Goal: Task Accomplishment & Management: Manage account settings

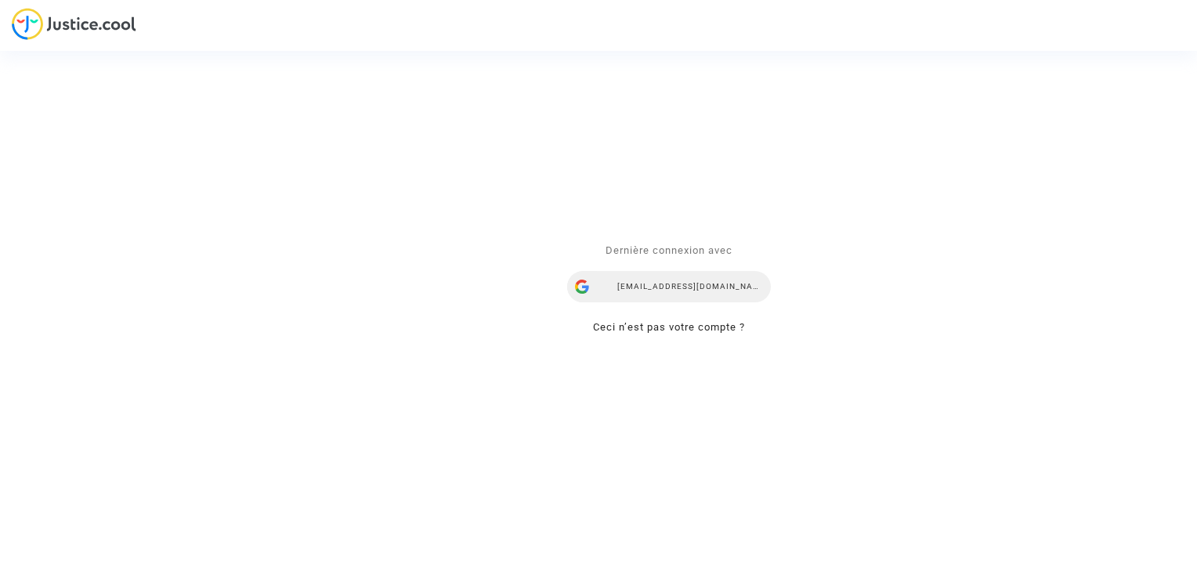
click at [639, 293] on div "ealvarez@reclamaciondevuelos.com" at bounding box center [669, 287] width 204 height 31
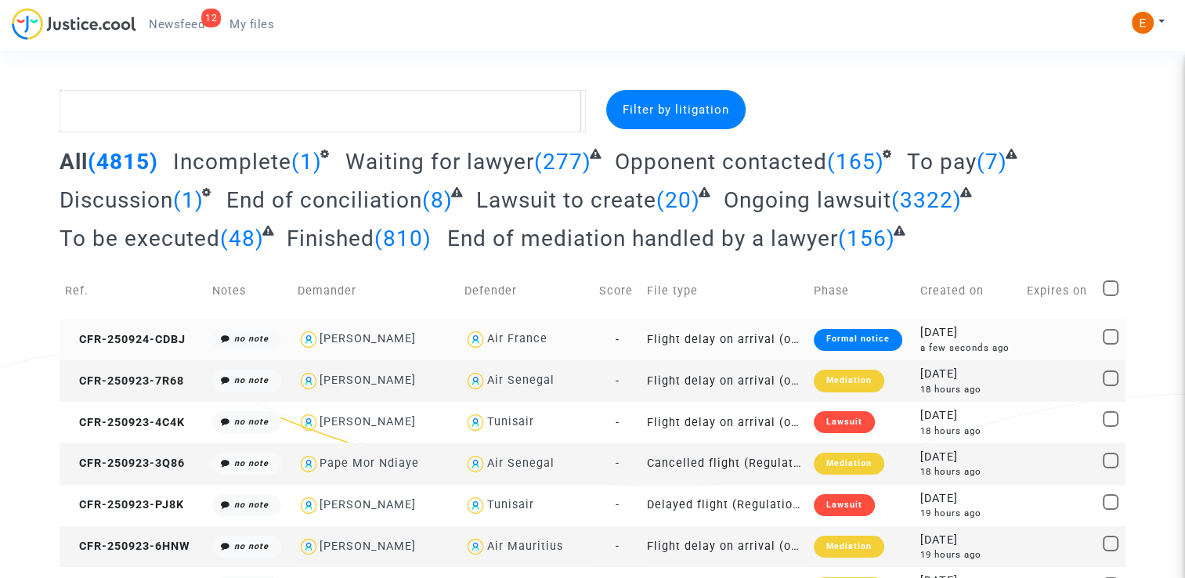
click at [847, 342] on div "Formal notice" at bounding box center [858, 340] width 88 height 22
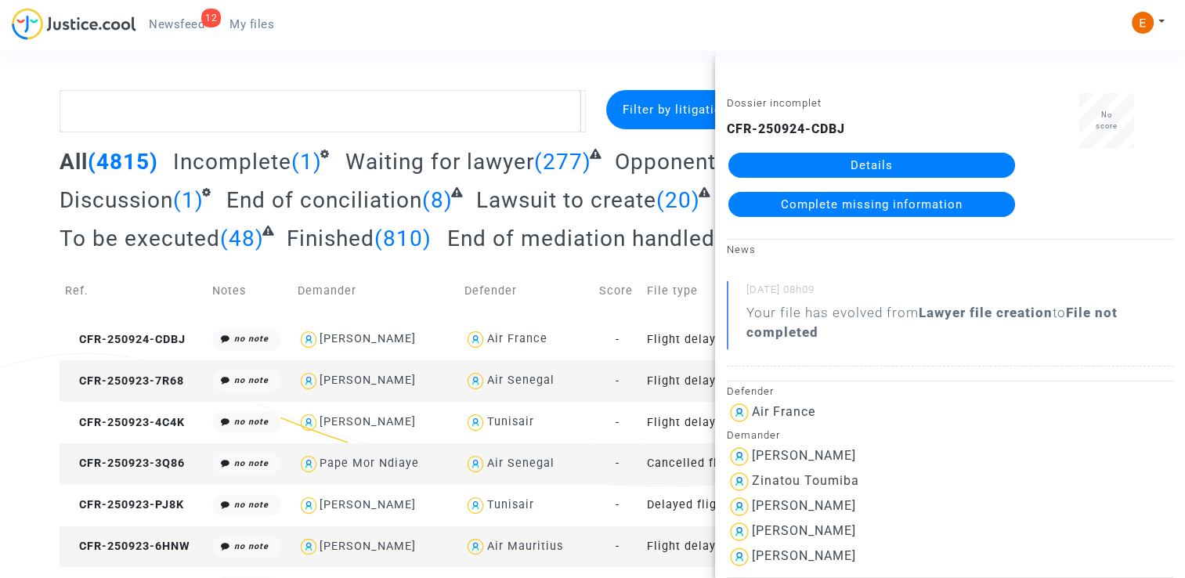
click at [912, 163] on link "Details" at bounding box center [871, 165] width 287 height 25
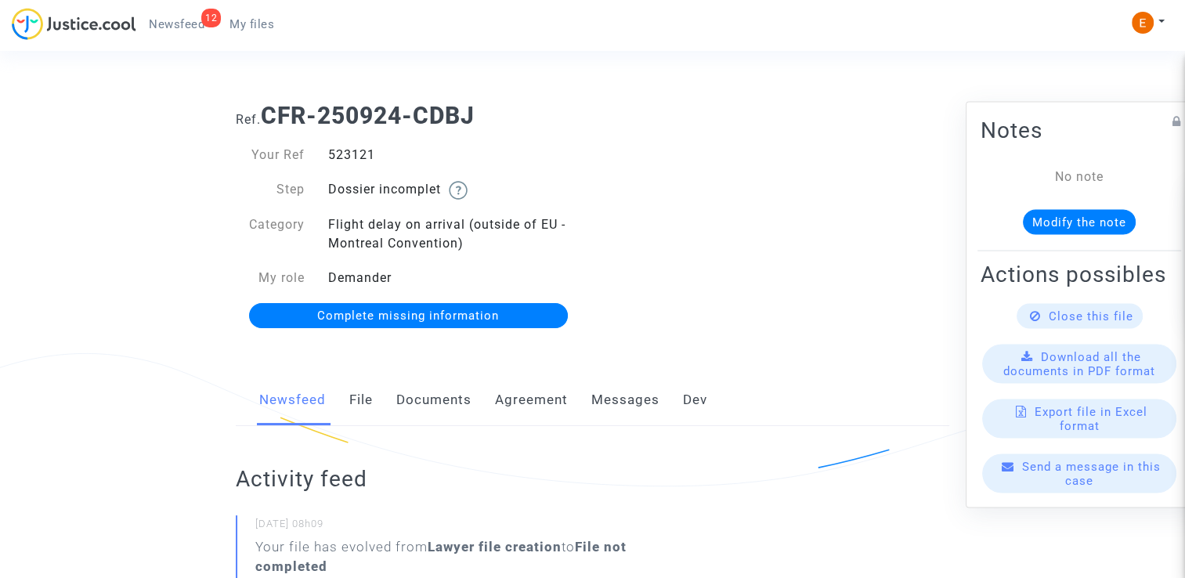
click at [424, 398] on link "Documents" at bounding box center [433, 400] width 75 height 52
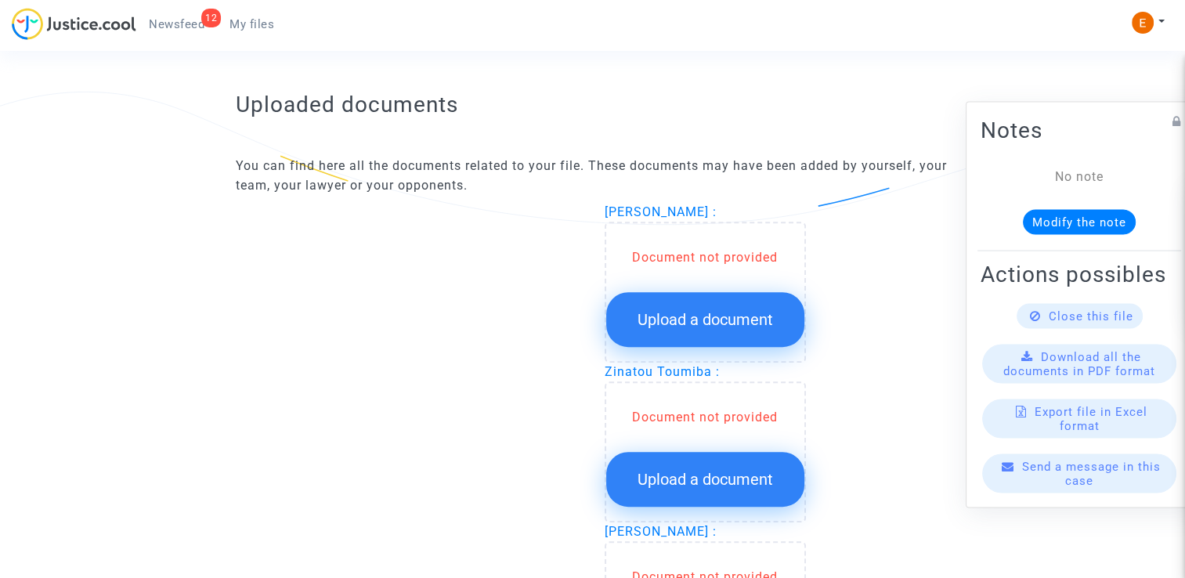
scroll to position [940, 0]
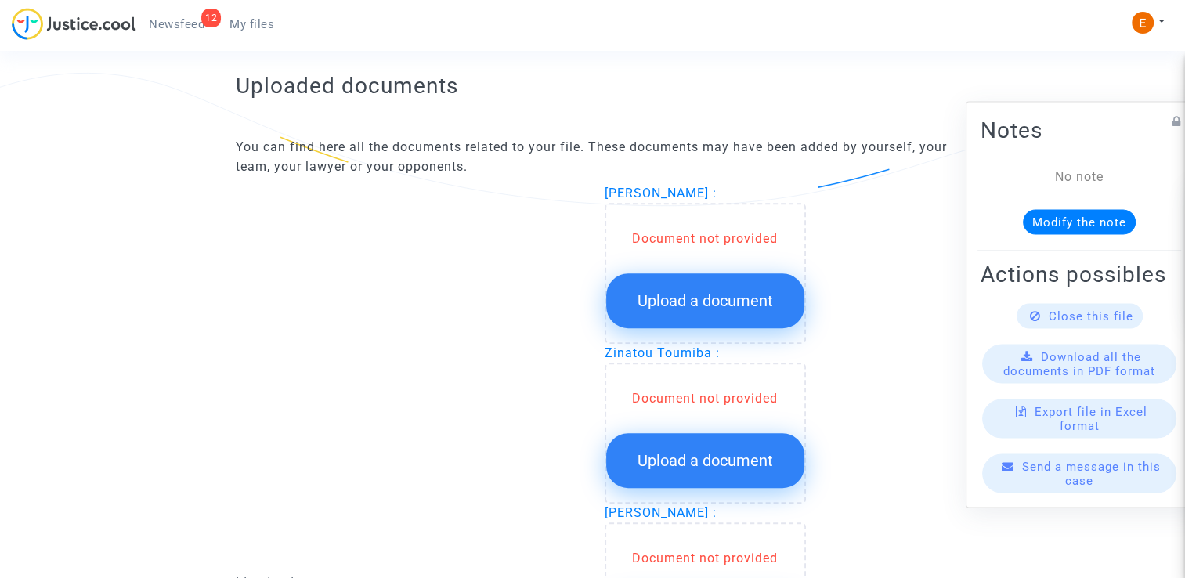
click at [718, 300] on span "Upload a document" at bounding box center [704, 300] width 135 height 19
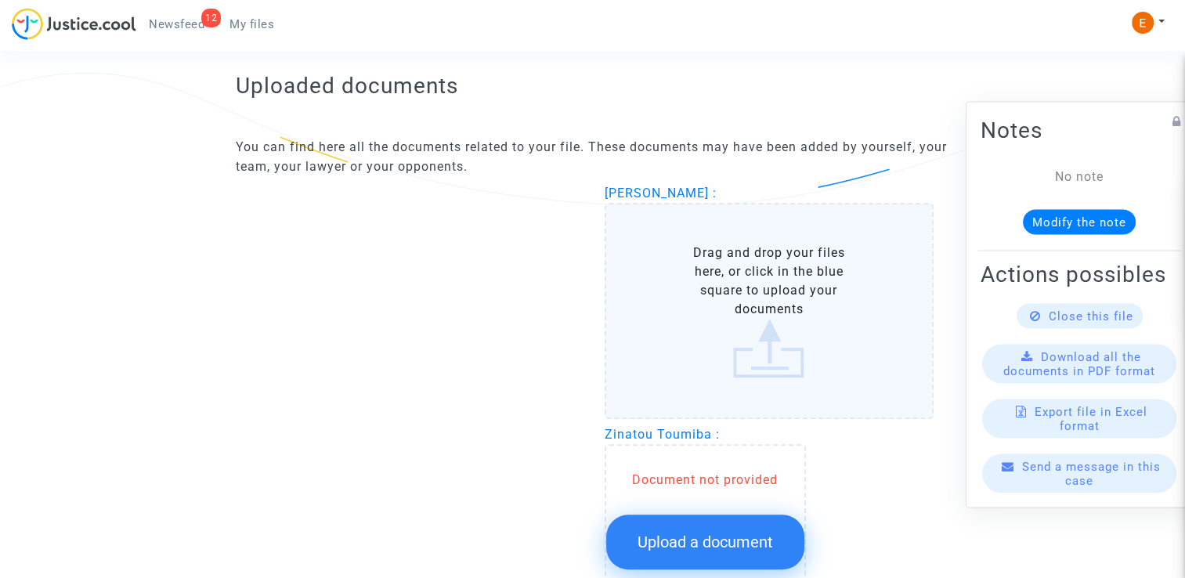
click at [730, 533] on span "Upload a document" at bounding box center [704, 542] width 135 height 19
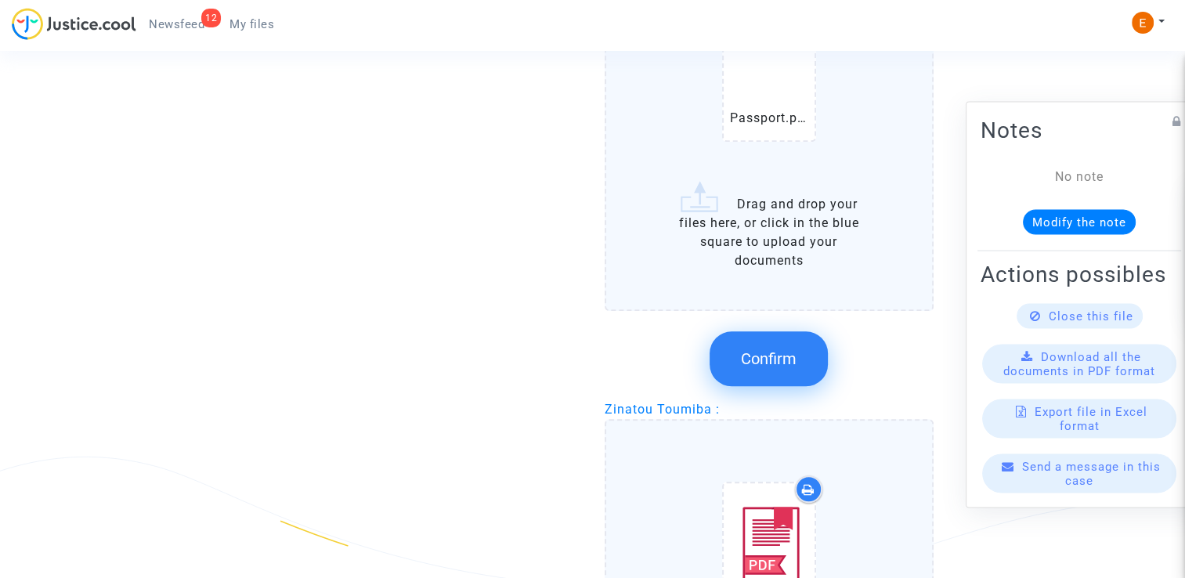
scroll to position [1253, 0]
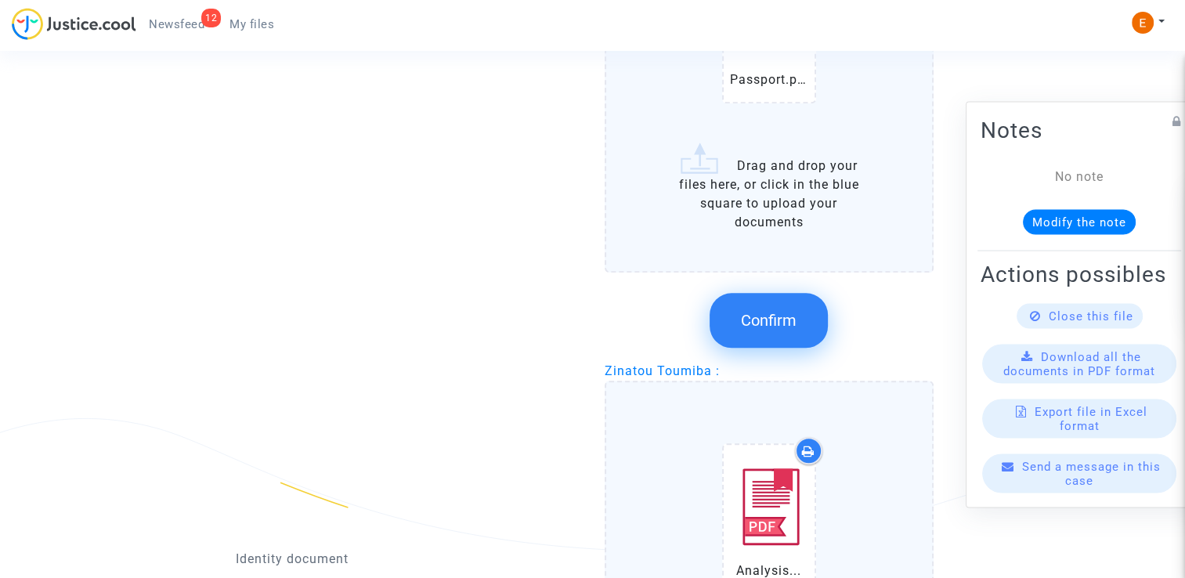
click at [764, 305] on button "Confirm" at bounding box center [769, 320] width 118 height 55
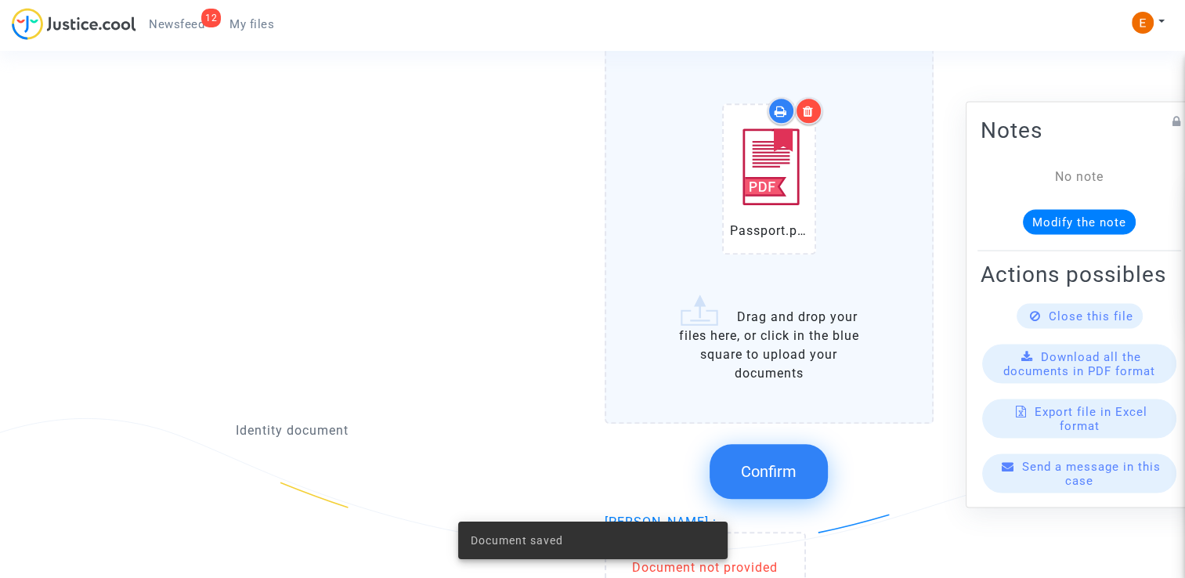
click at [780, 457] on button "Confirm" at bounding box center [769, 471] width 118 height 55
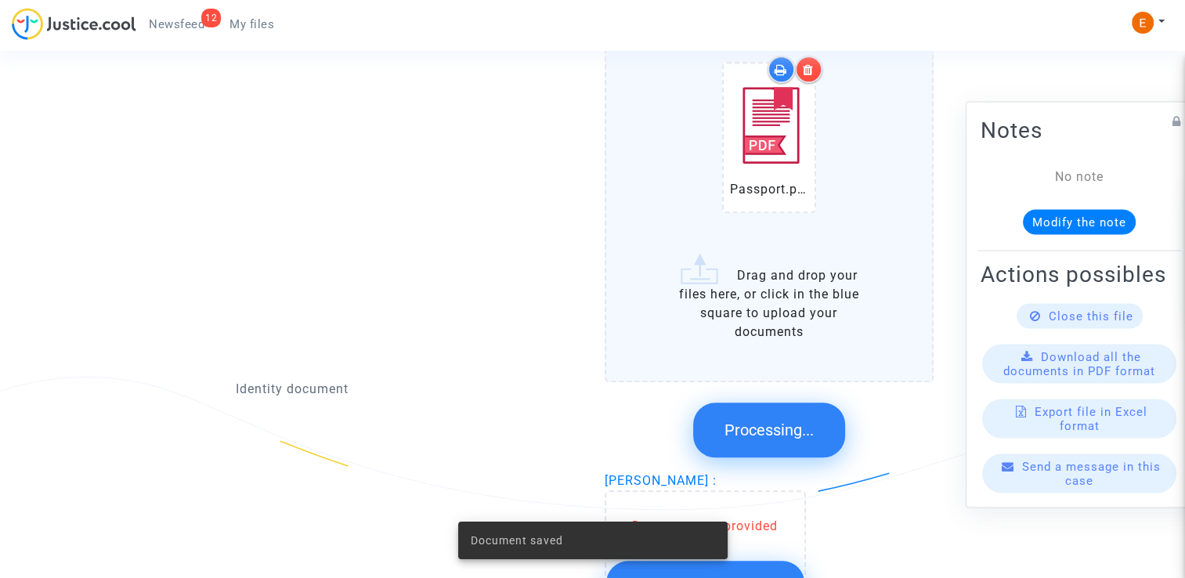
scroll to position [1410, 0]
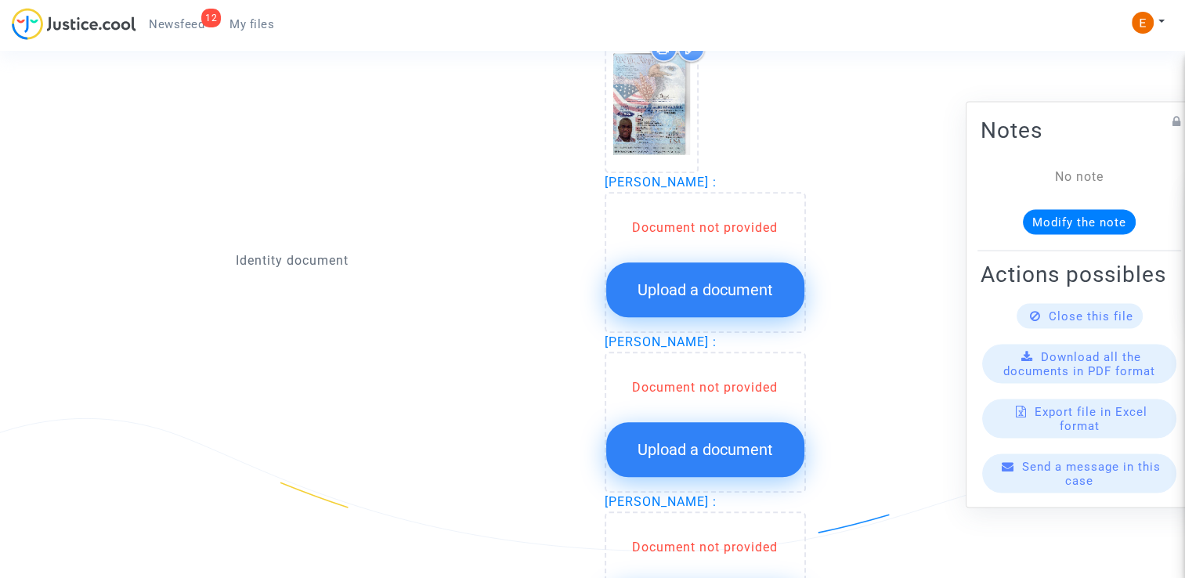
click at [735, 283] on span "Upload a document" at bounding box center [704, 289] width 135 height 19
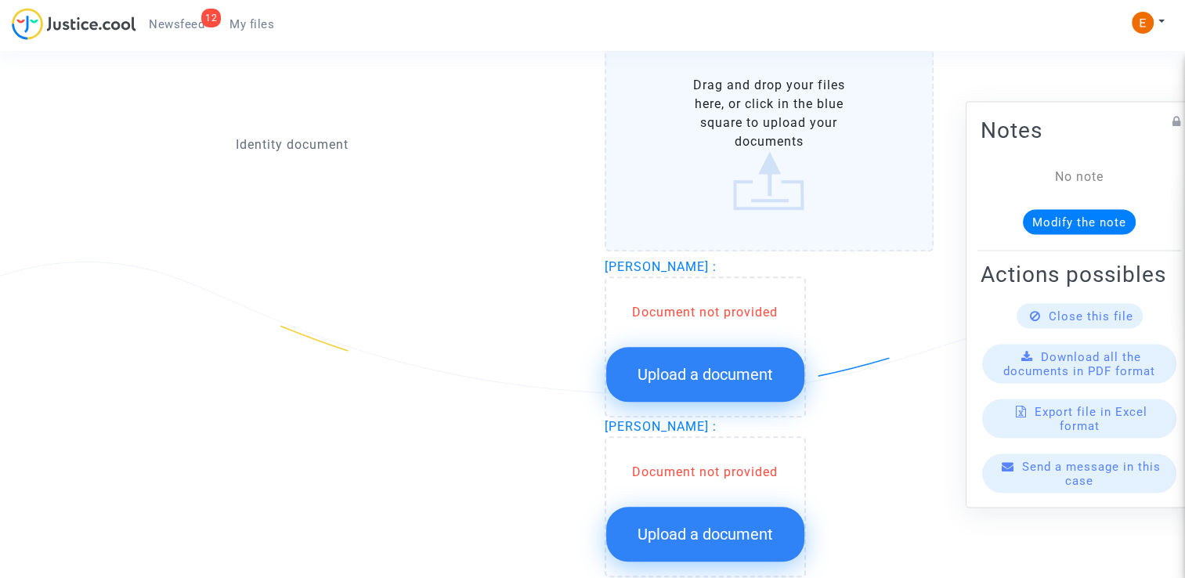
click at [749, 365] on span "Upload a document" at bounding box center [704, 374] width 135 height 19
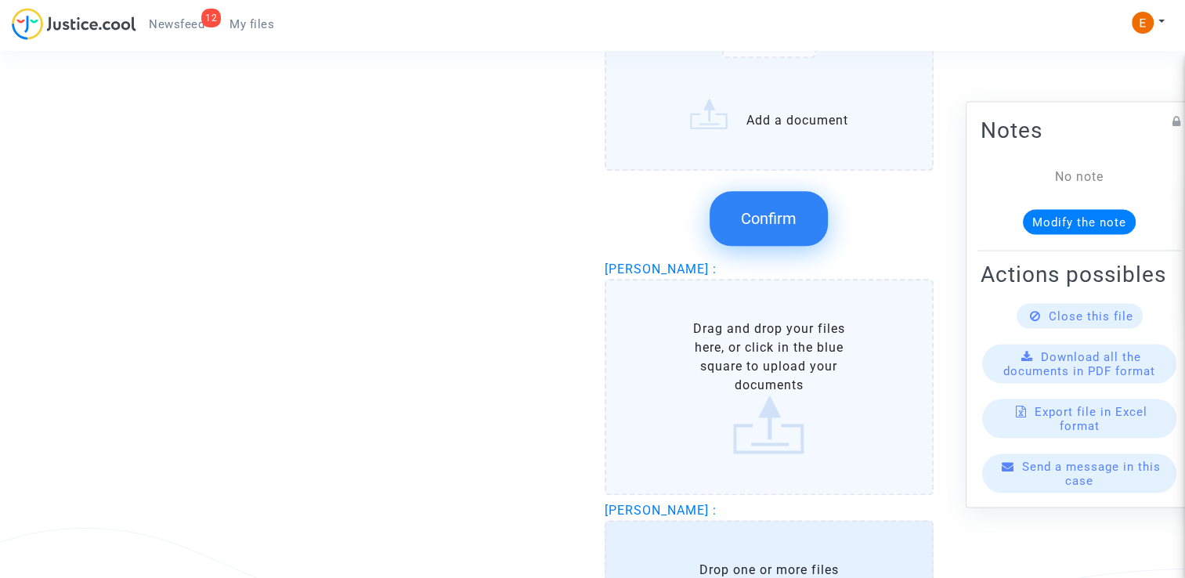
scroll to position [1805, 0]
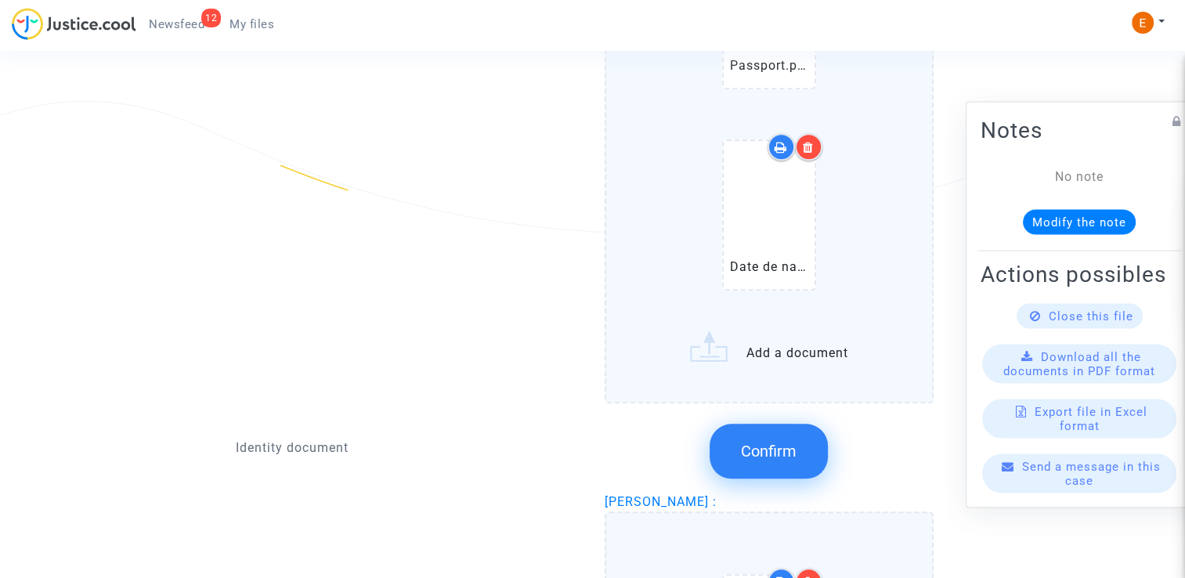
click at [800, 441] on button "Confirm" at bounding box center [769, 451] width 118 height 55
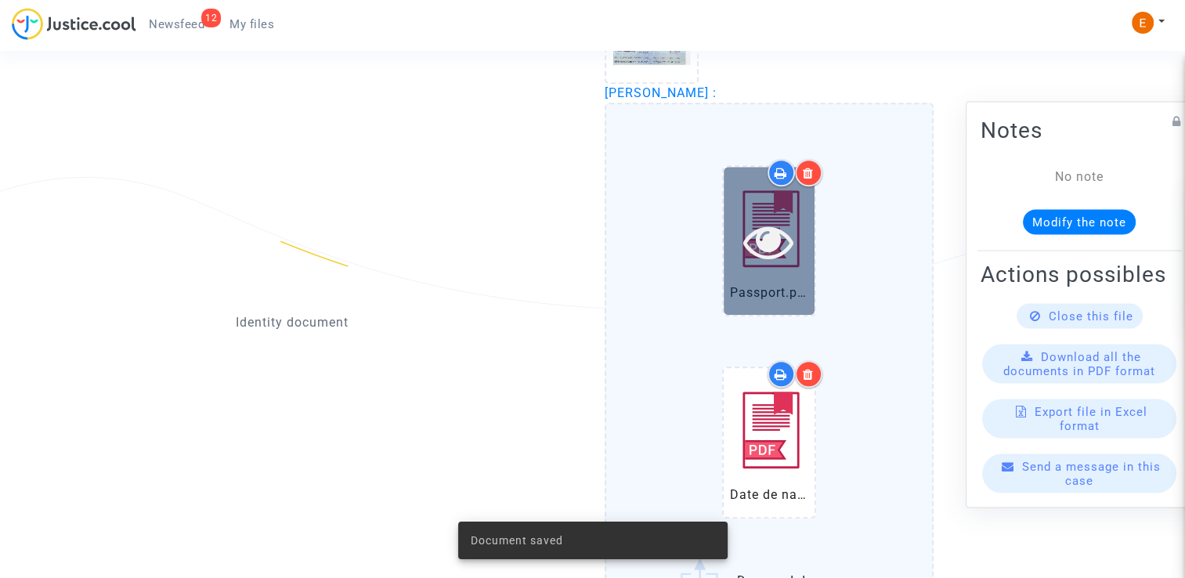
scroll to position [1492, 0]
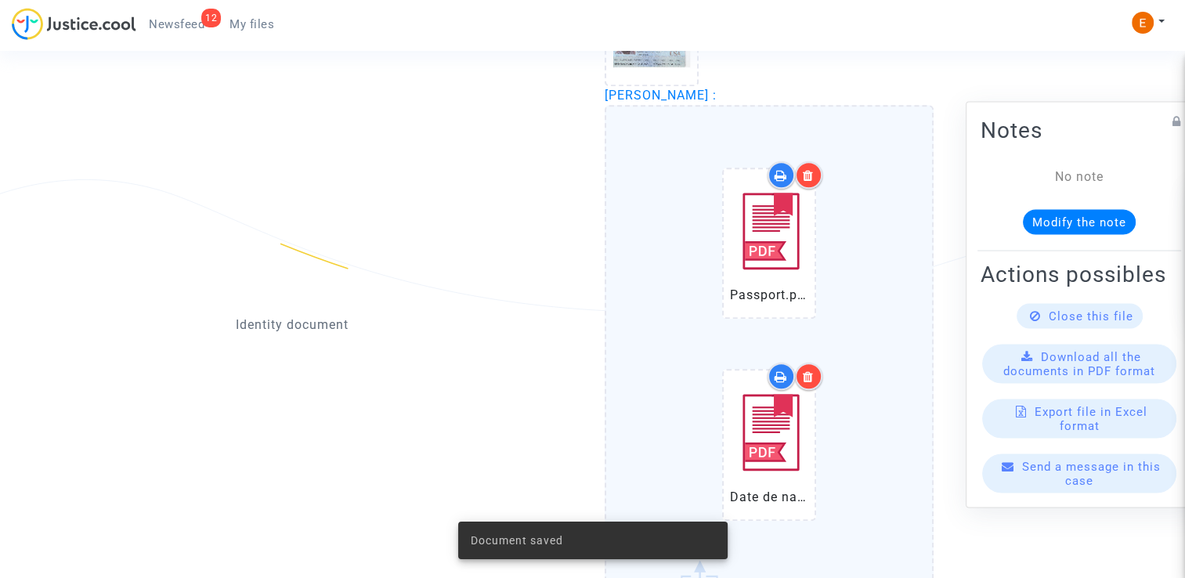
click at [814, 167] on div at bounding box center [808, 174] width 27 height 27
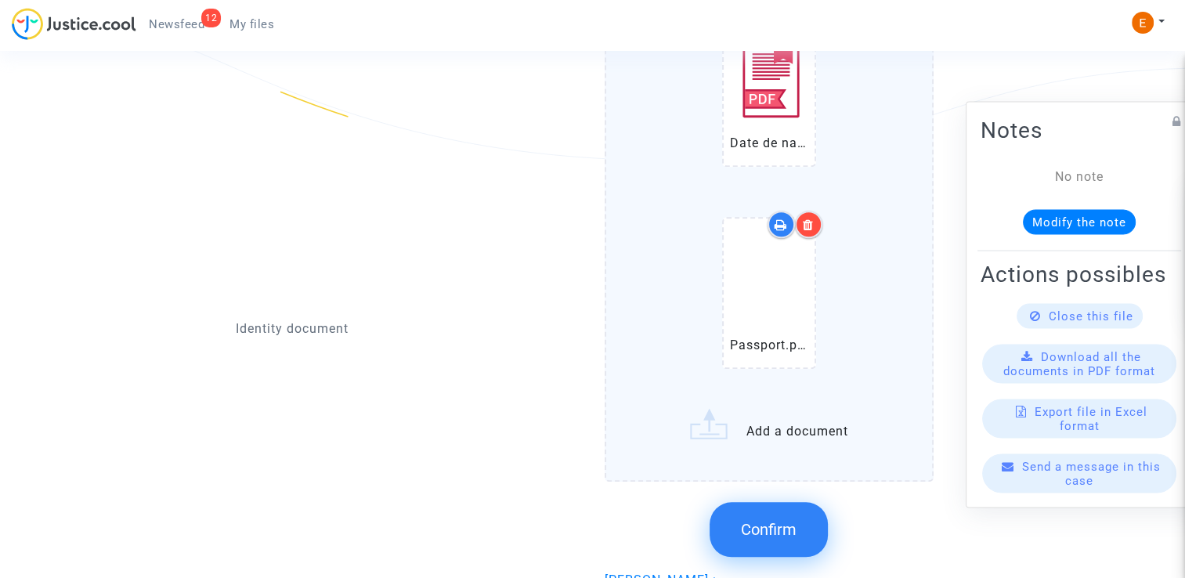
scroll to position [1570, 0]
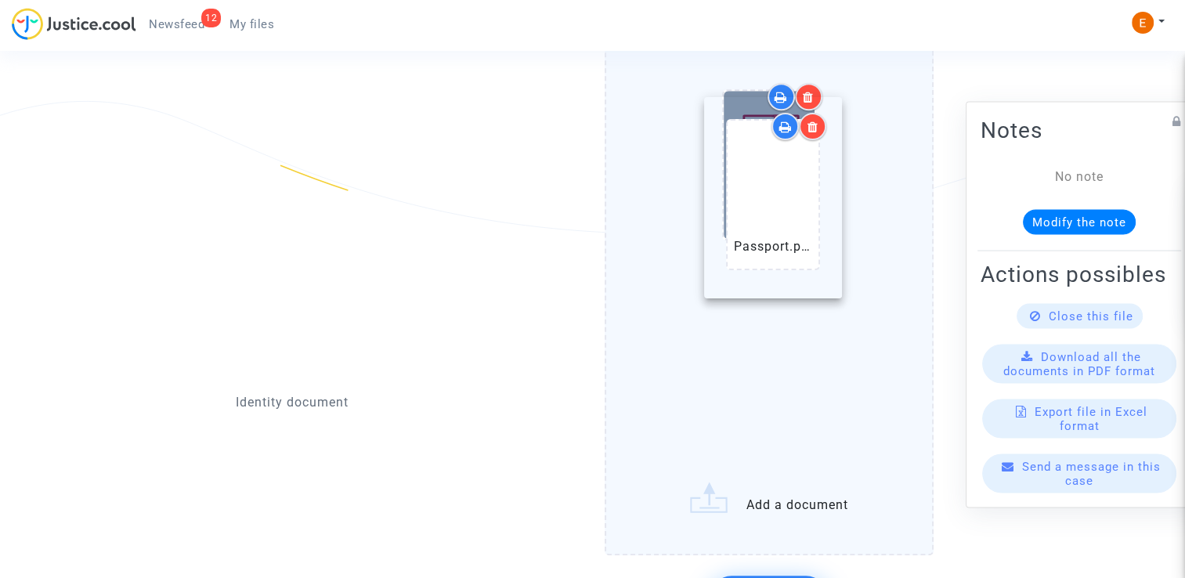
drag, startPoint x: 770, startPoint y: 343, endPoint x: 774, endPoint y: 177, distance: 166.1
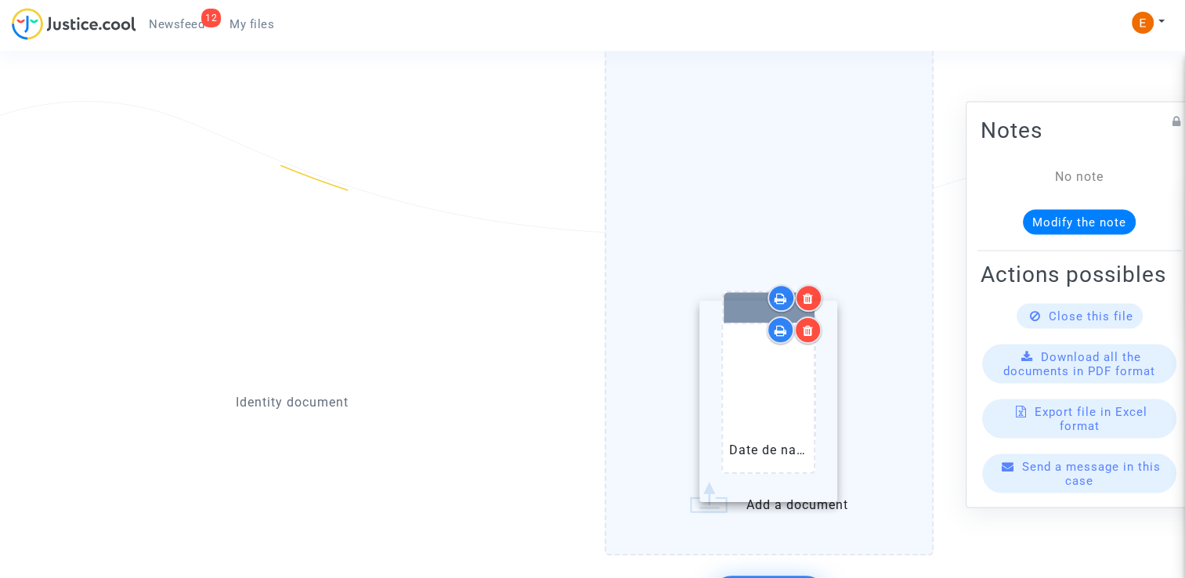
drag, startPoint x: 769, startPoint y: 149, endPoint x: 768, endPoint y: 388, distance: 239.6
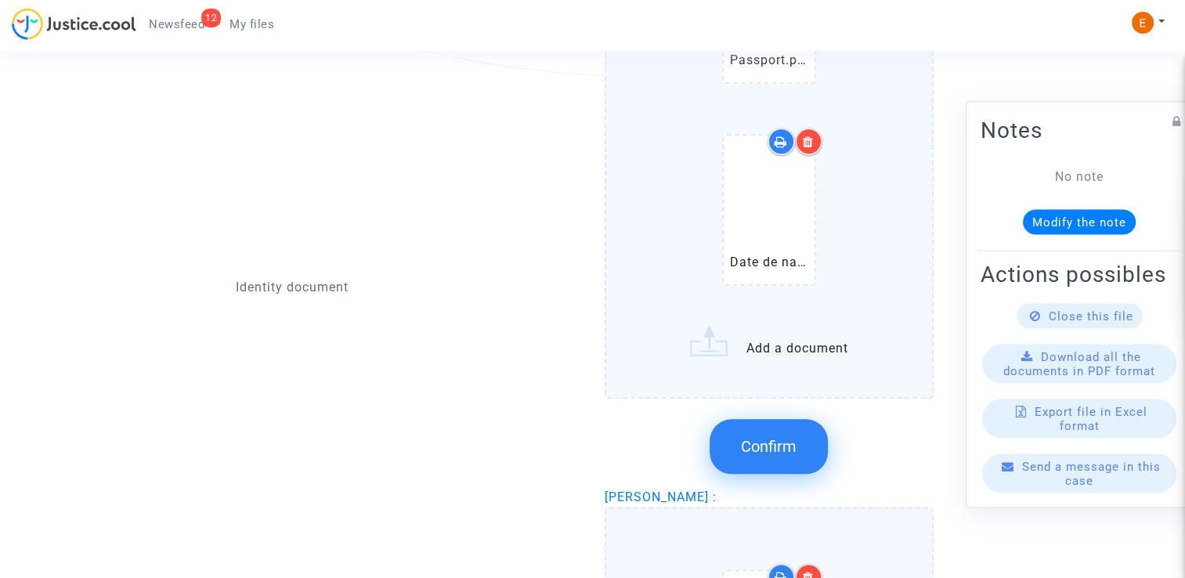
click at [783, 452] on button "Confirm" at bounding box center [769, 446] width 118 height 55
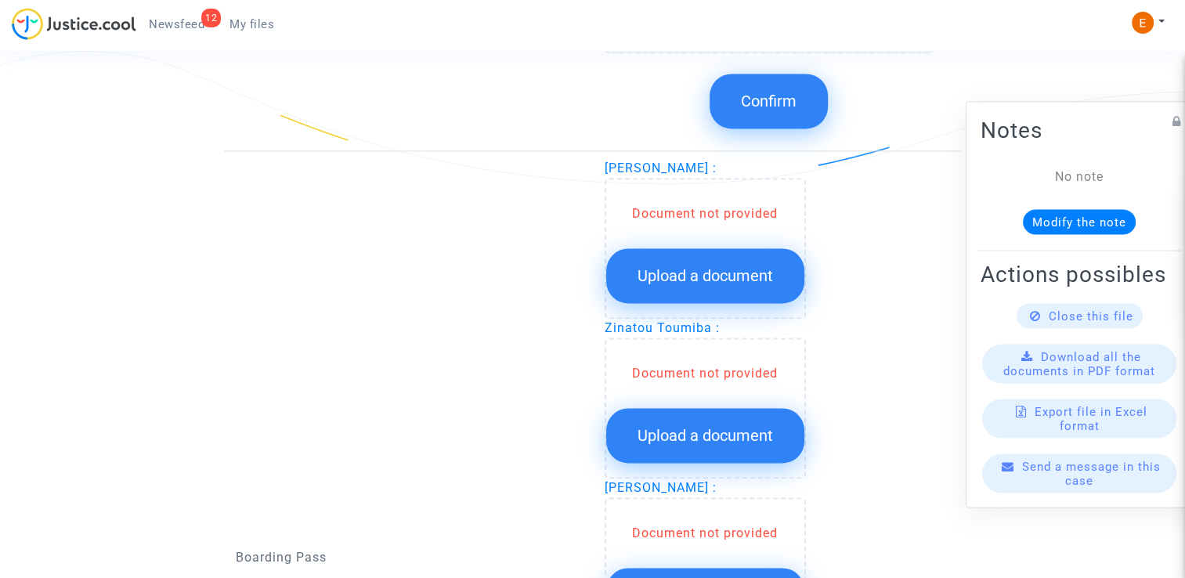
scroll to position [2040, 0]
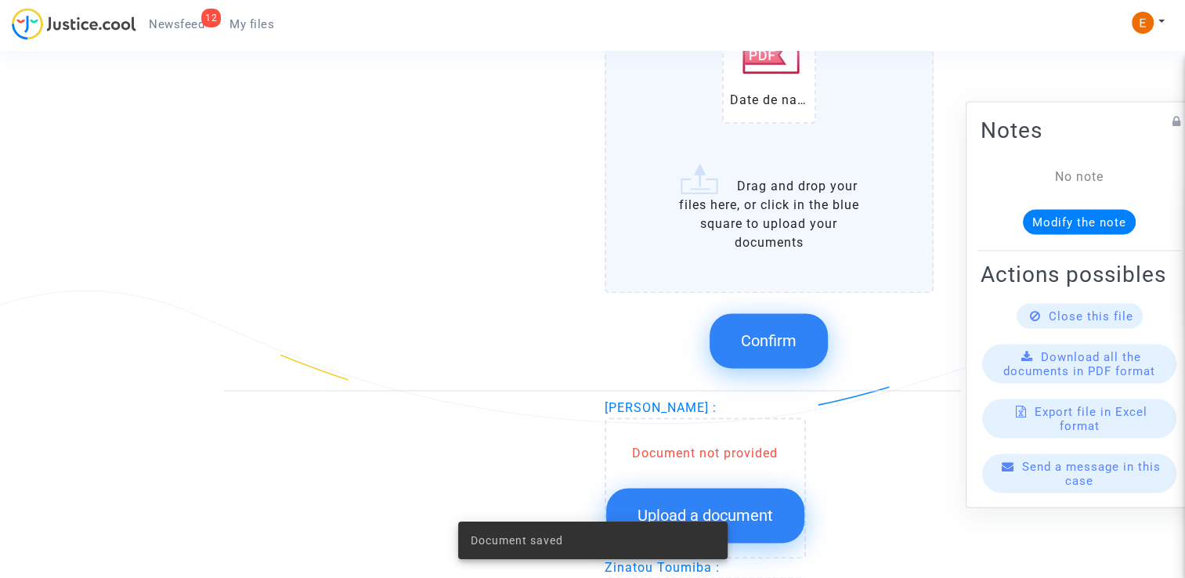
click at [777, 331] on span "Confirm" at bounding box center [769, 340] width 56 height 19
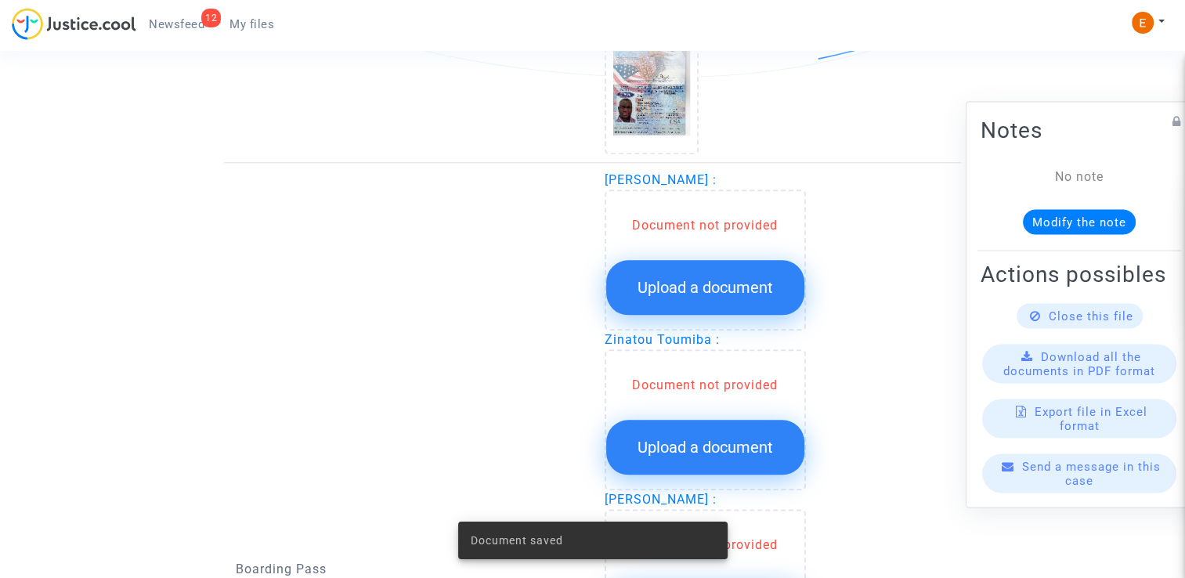
click at [736, 280] on span "Upload a document" at bounding box center [704, 287] width 135 height 19
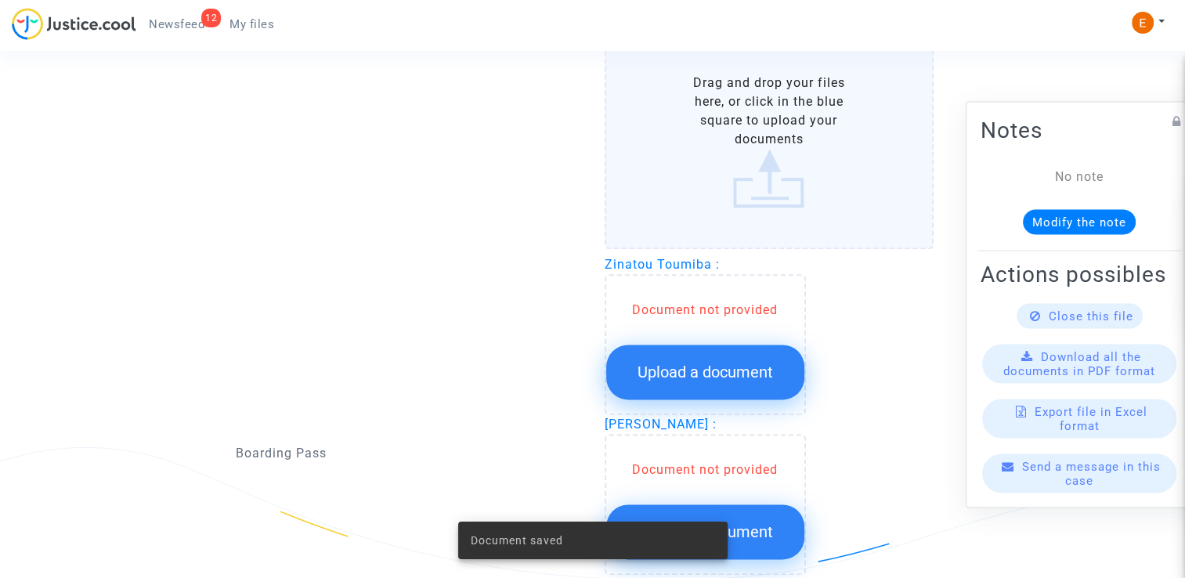
click at [738, 363] on span "Upload a document" at bounding box center [704, 372] width 135 height 19
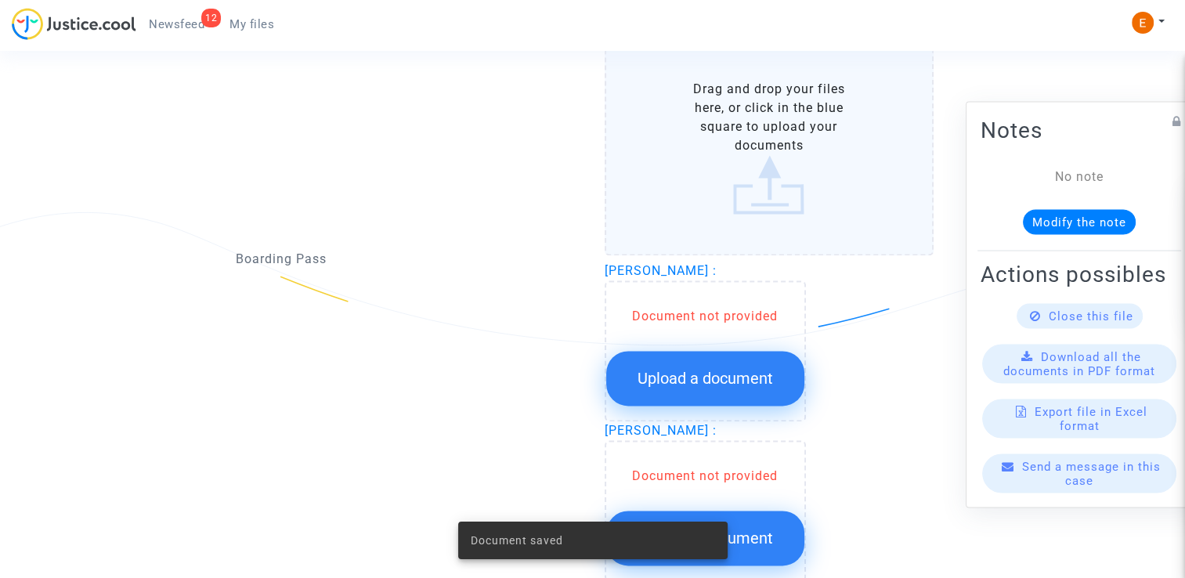
click at [764, 369] on span "Upload a document" at bounding box center [704, 378] width 135 height 19
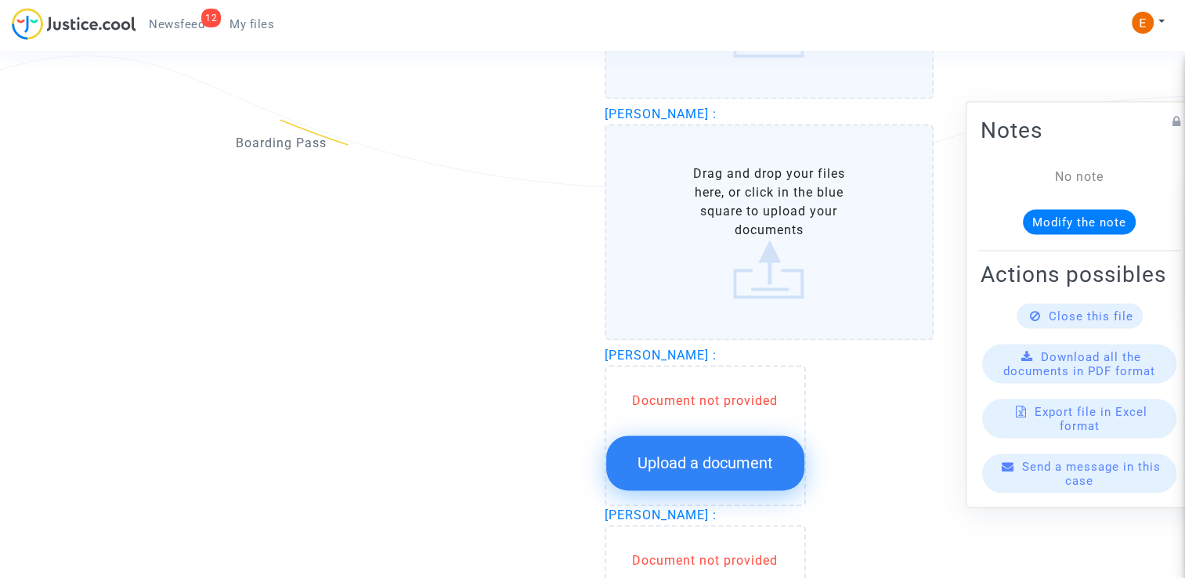
click at [742, 453] on span "Upload a document" at bounding box center [704, 462] width 135 height 19
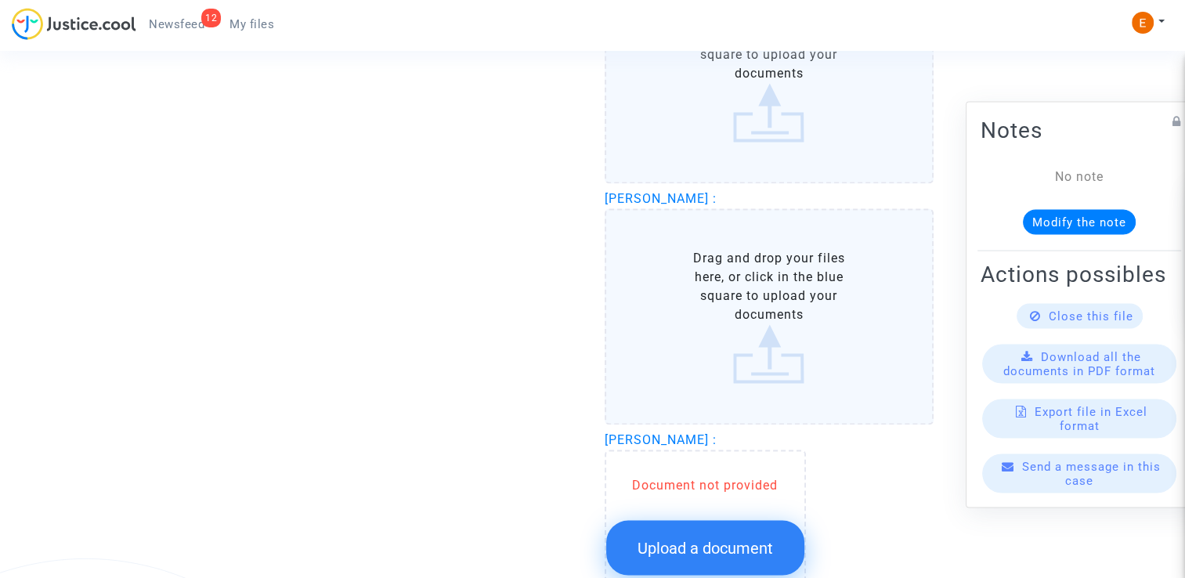
click at [761, 538] on span "Upload a document" at bounding box center [704, 547] width 135 height 19
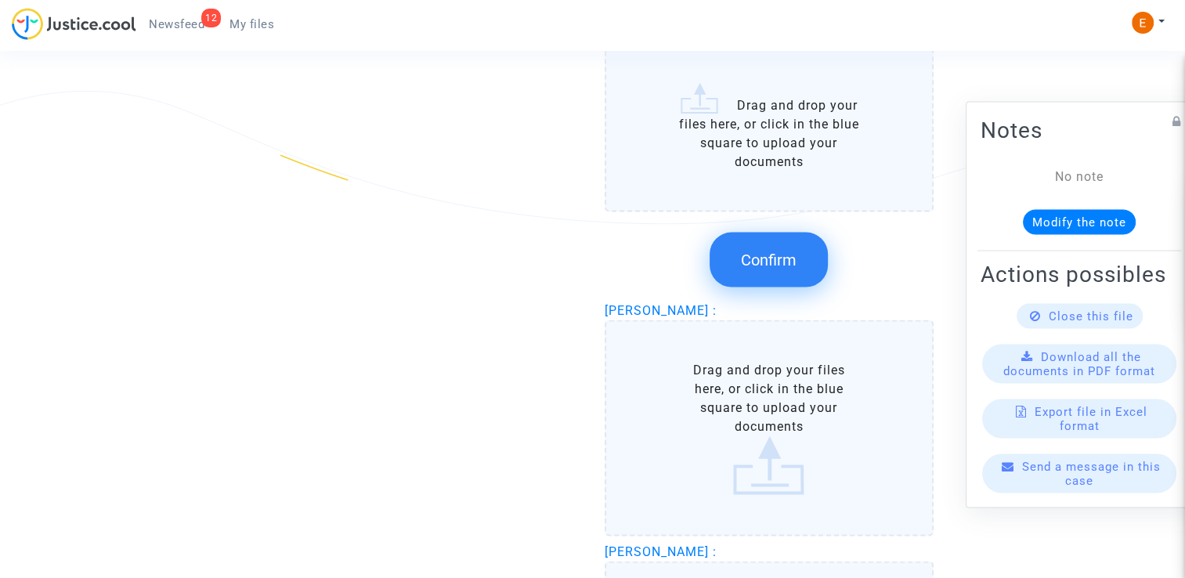
scroll to position [2901, 0]
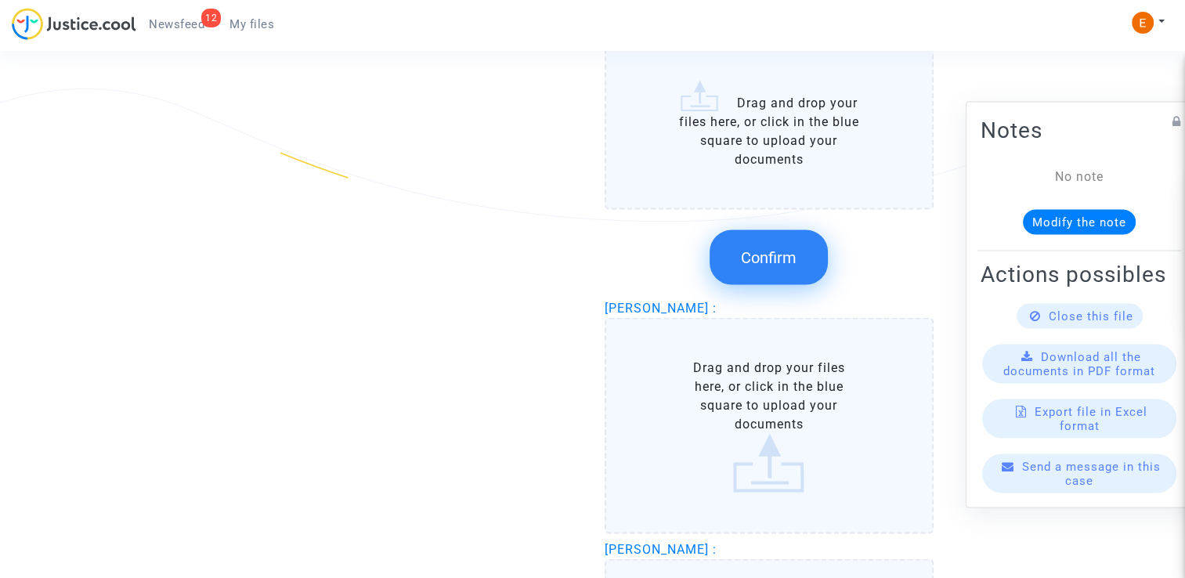
click at [783, 232] on button "Confirm" at bounding box center [769, 256] width 118 height 55
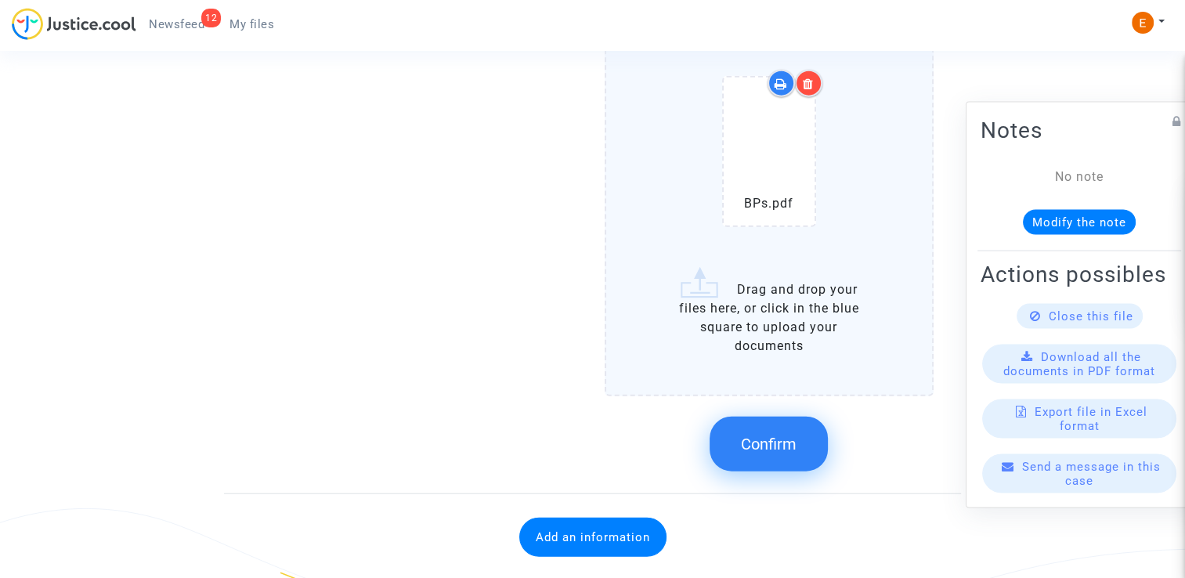
click at [775, 435] on span "Confirm" at bounding box center [769, 444] width 56 height 19
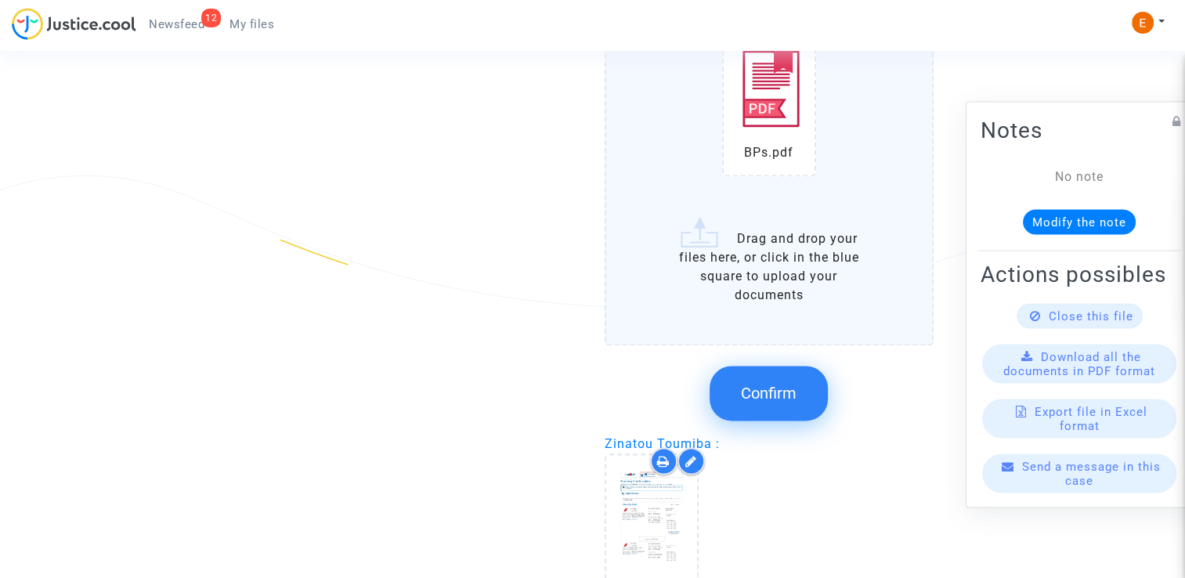
click at [782, 370] on button "Confirm" at bounding box center [769, 393] width 118 height 55
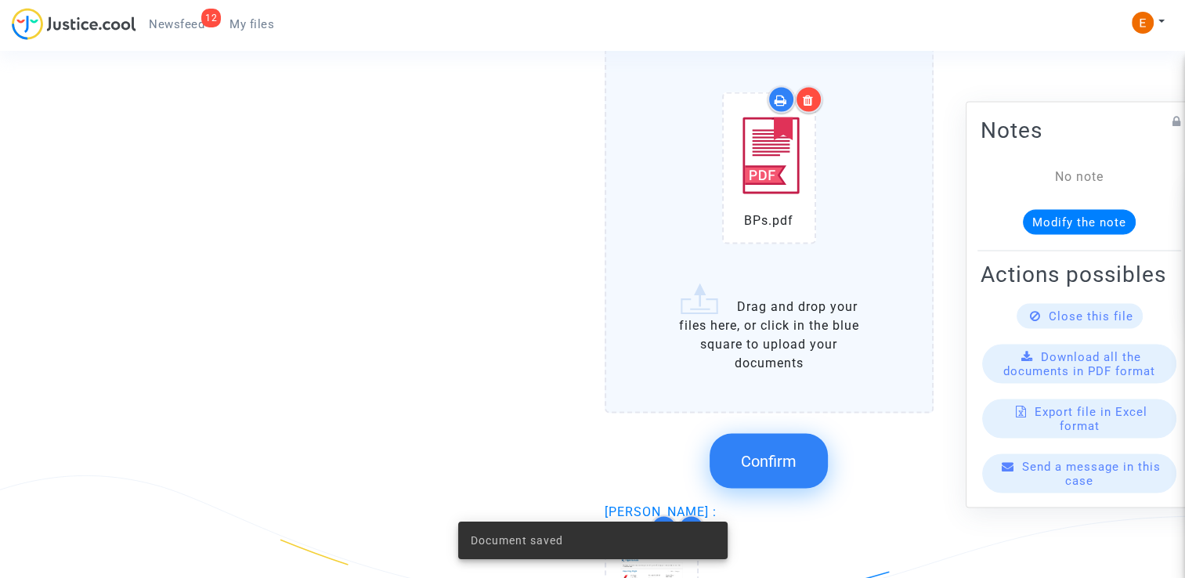
click at [798, 434] on button "Confirm" at bounding box center [769, 461] width 118 height 55
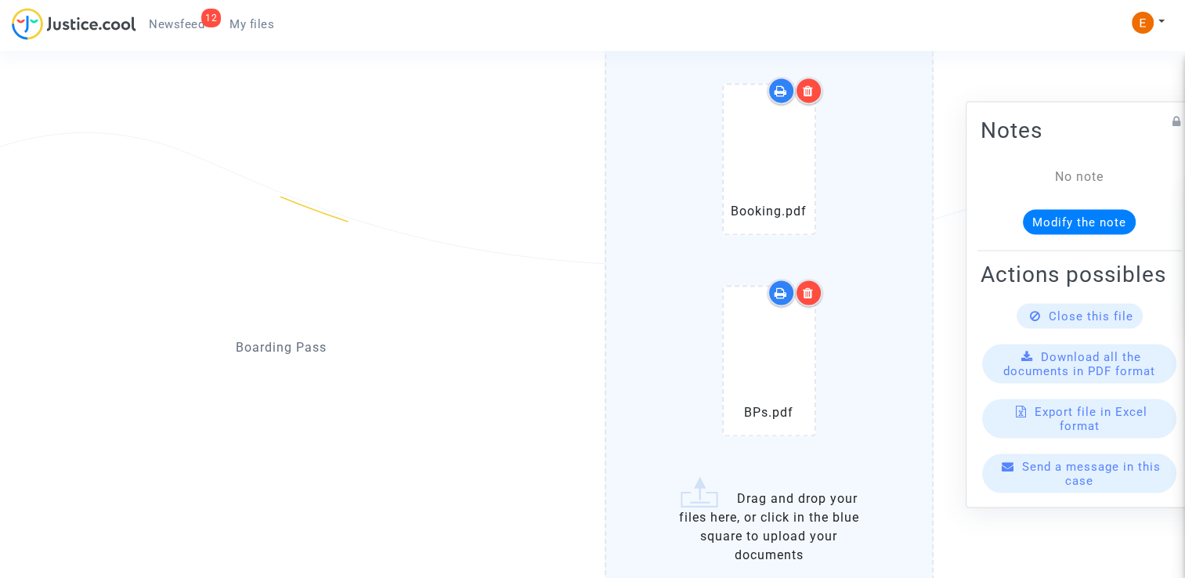
scroll to position [2338, 0]
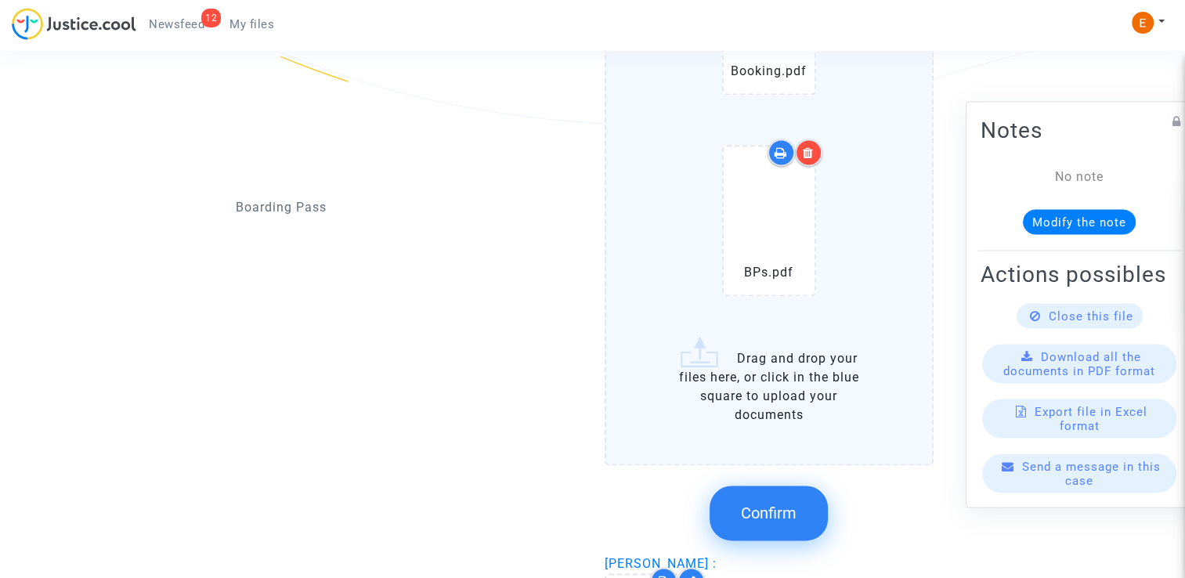
click at [788, 504] on span "Confirm" at bounding box center [769, 513] width 56 height 19
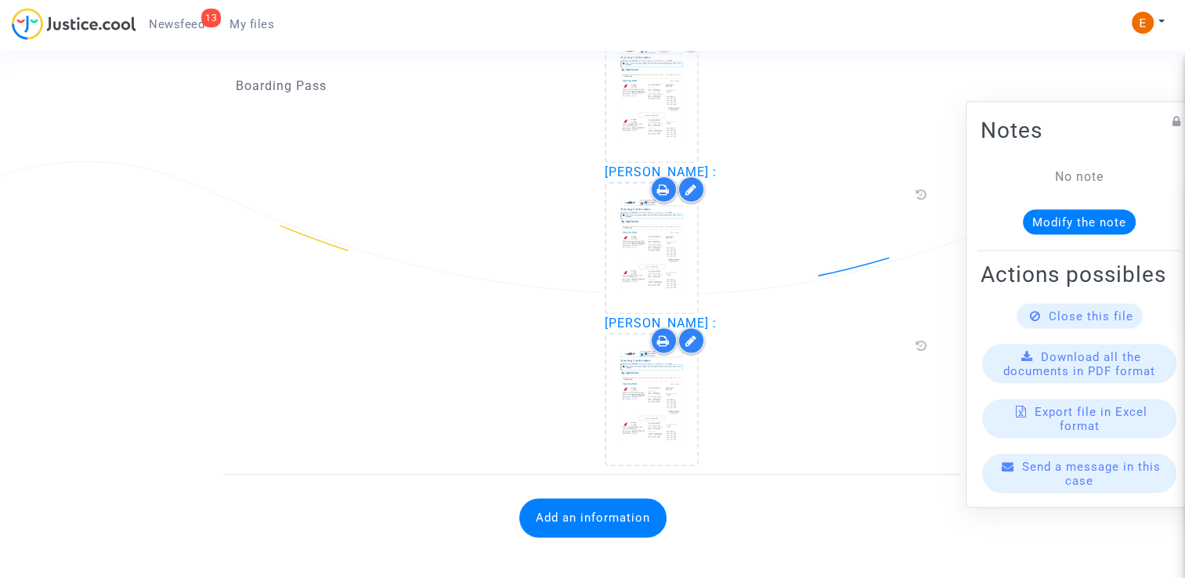
click at [626, 498] on button "Add an information" at bounding box center [592, 517] width 147 height 39
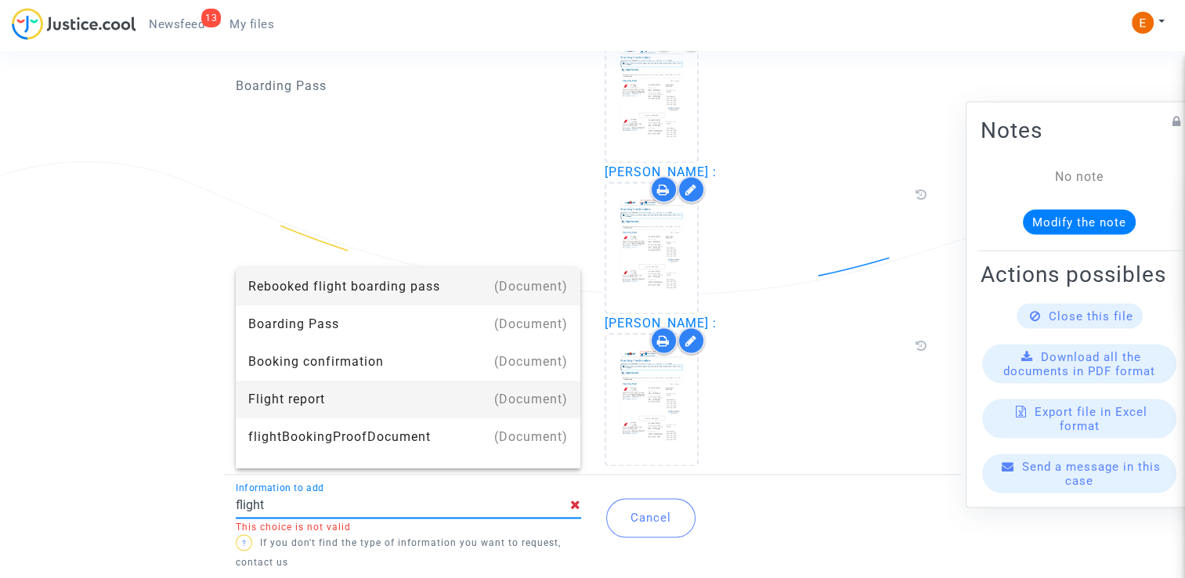
click at [371, 393] on div "Flight report" at bounding box center [408, 400] width 320 height 38
type input "Flight report"
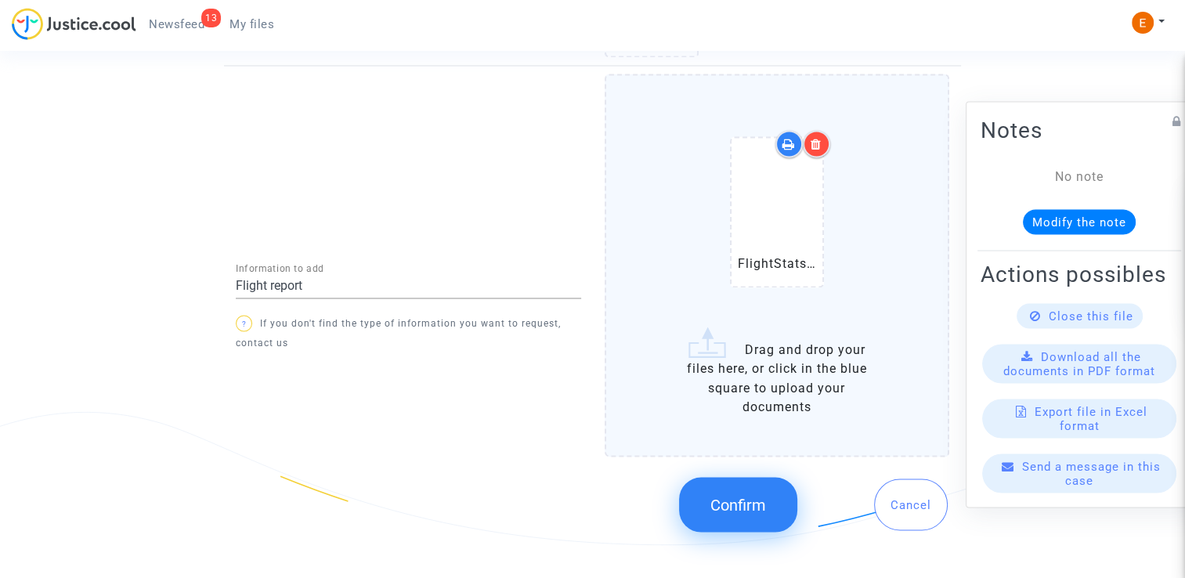
scroll to position [2578, 0]
click at [736, 495] on span "Confirm" at bounding box center [738, 504] width 56 height 19
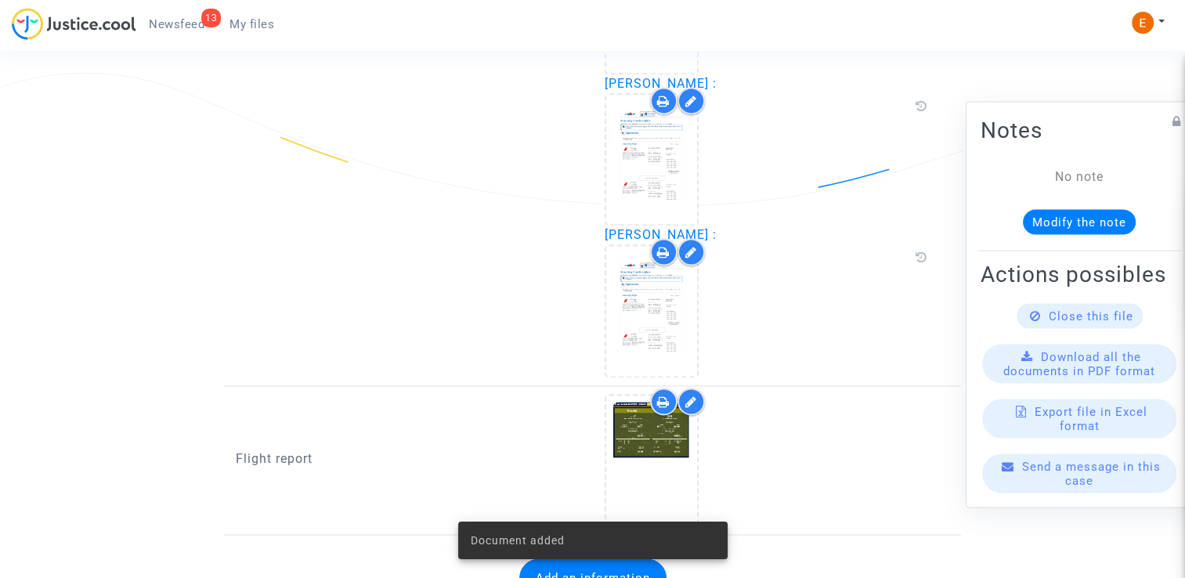
scroll to position [2317, 0]
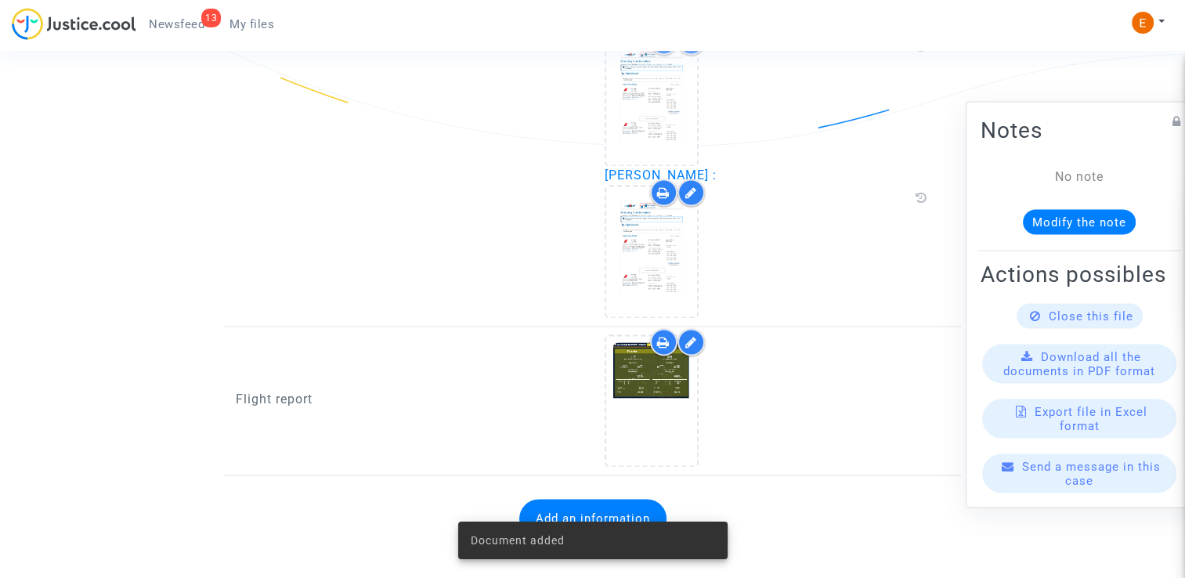
click at [180, 26] on span "Newsfeed" at bounding box center [177, 24] width 56 height 14
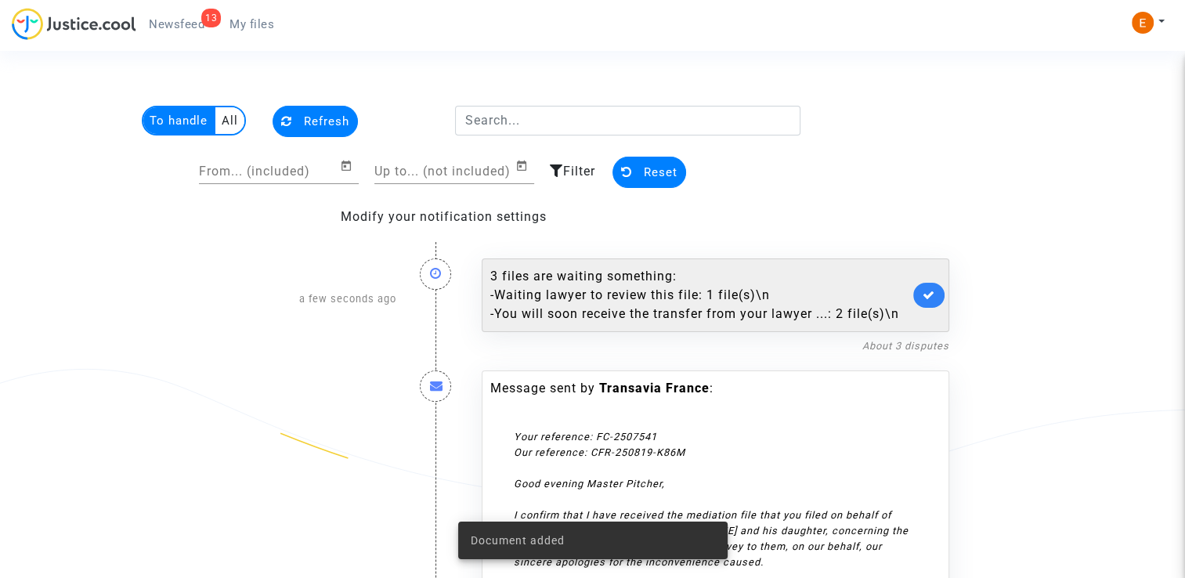
click at [699, 282] on div "3 files are waiting something: - Waiting lawyer to review this file: 1 file(s)\…" at bounding box center [699, 295] width 419 height 56
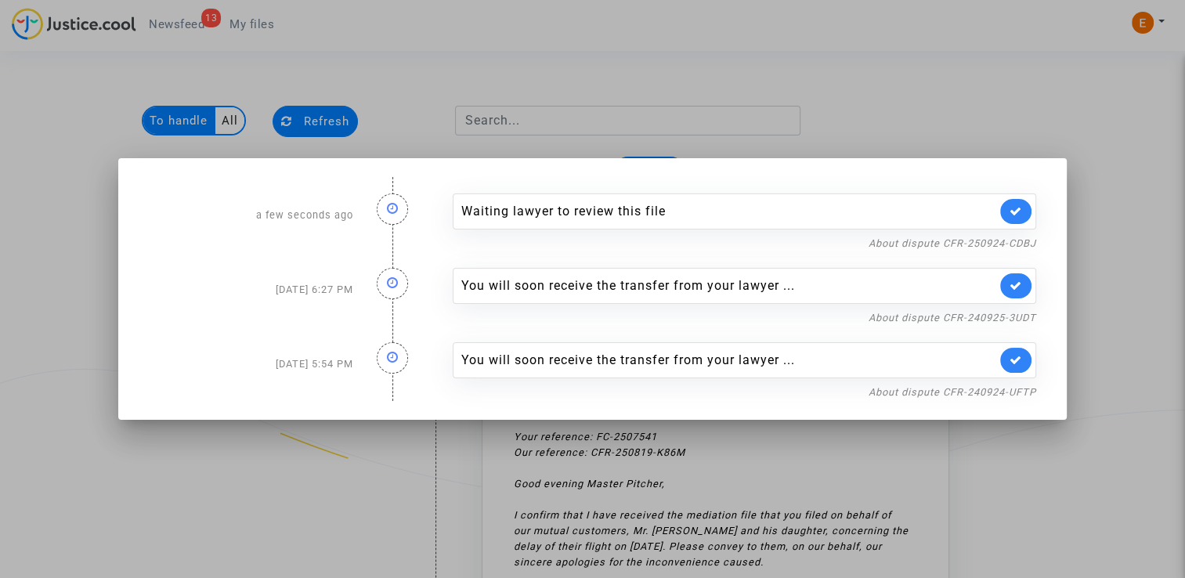
click at [1031, 208] on link at bounding box center [1015, 211] width 31 height 25
click at [1027, 127] on div at bounding box center [592, 289] width 1185 height 578
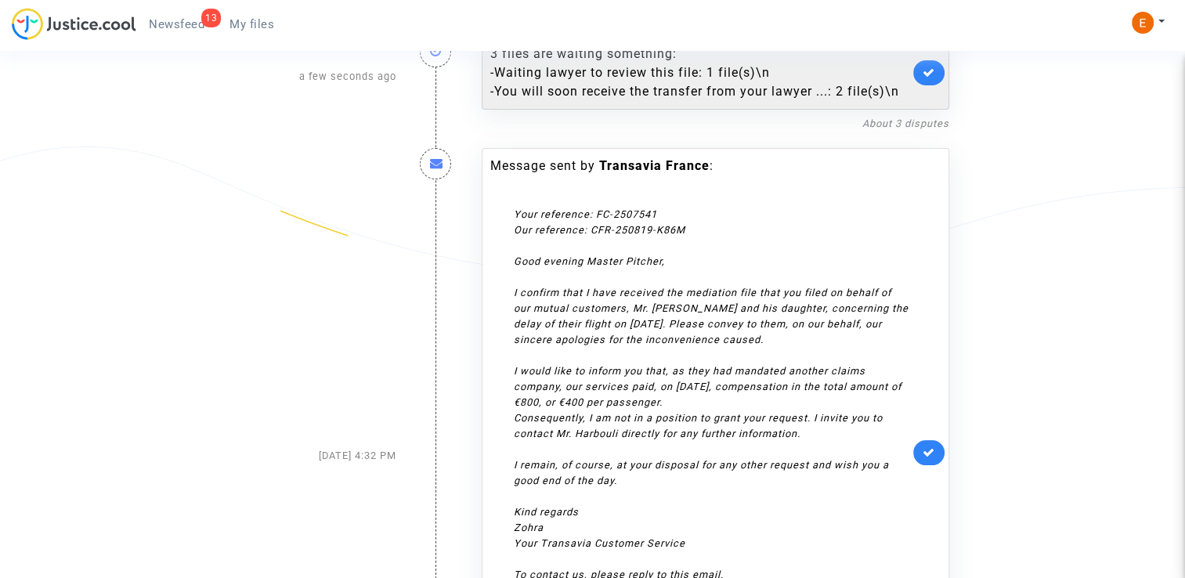
scroll to position [235, 0]
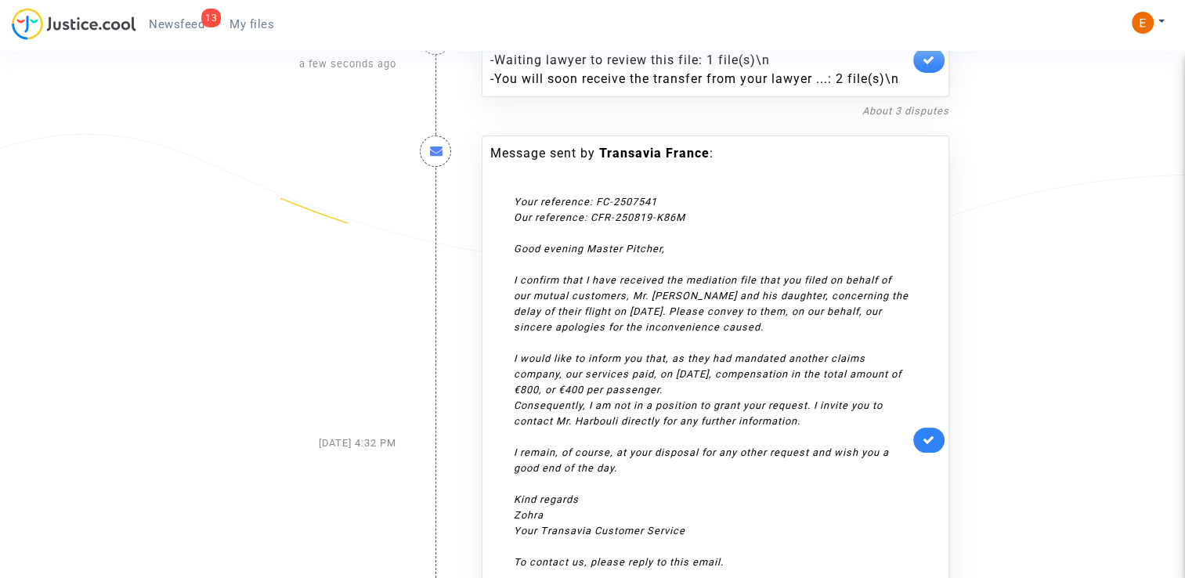
click at [936, 428] on link at bounding box center [928, 440] width 31 height 25
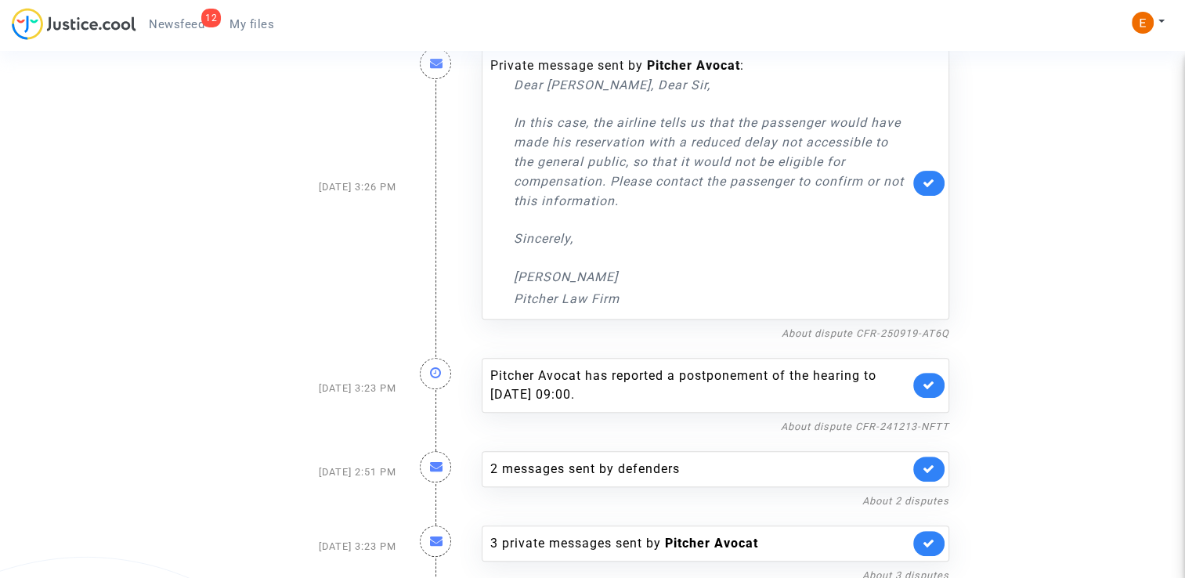
scroll to position [474, 0]
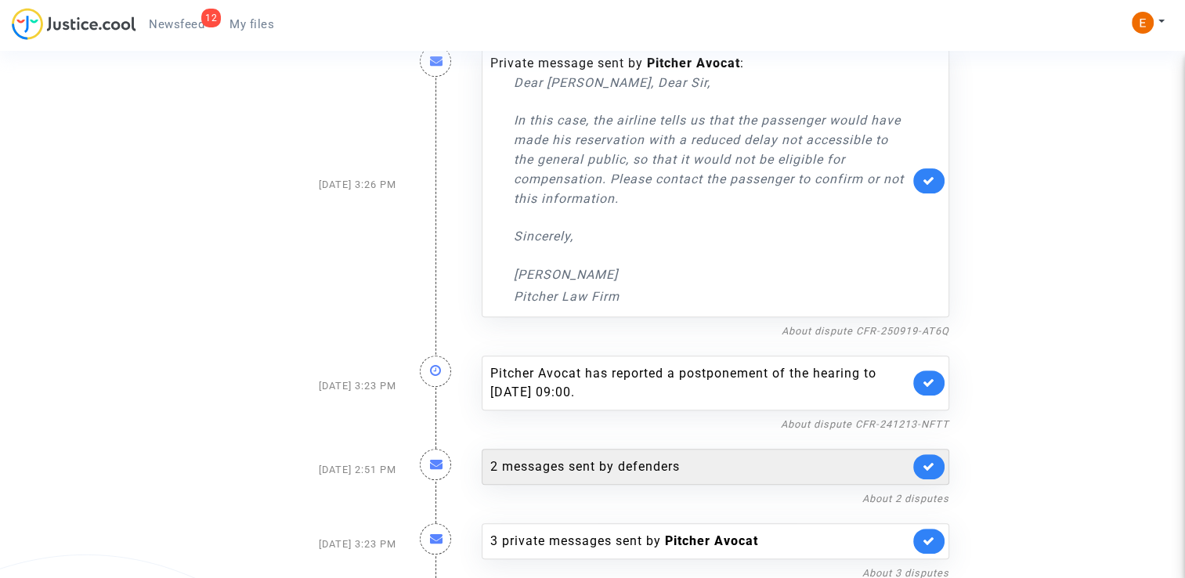
click at [664, 459] on div "2 messages sent by defenders" at bounding box center [699, 466] width 419 height 19
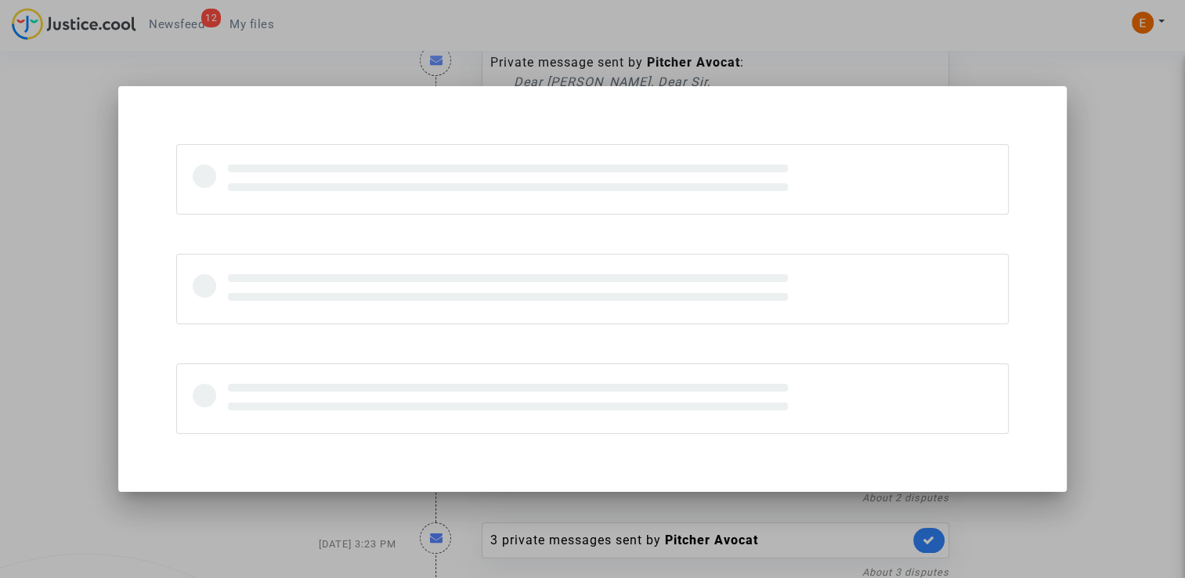
scroll to position [0, 0]
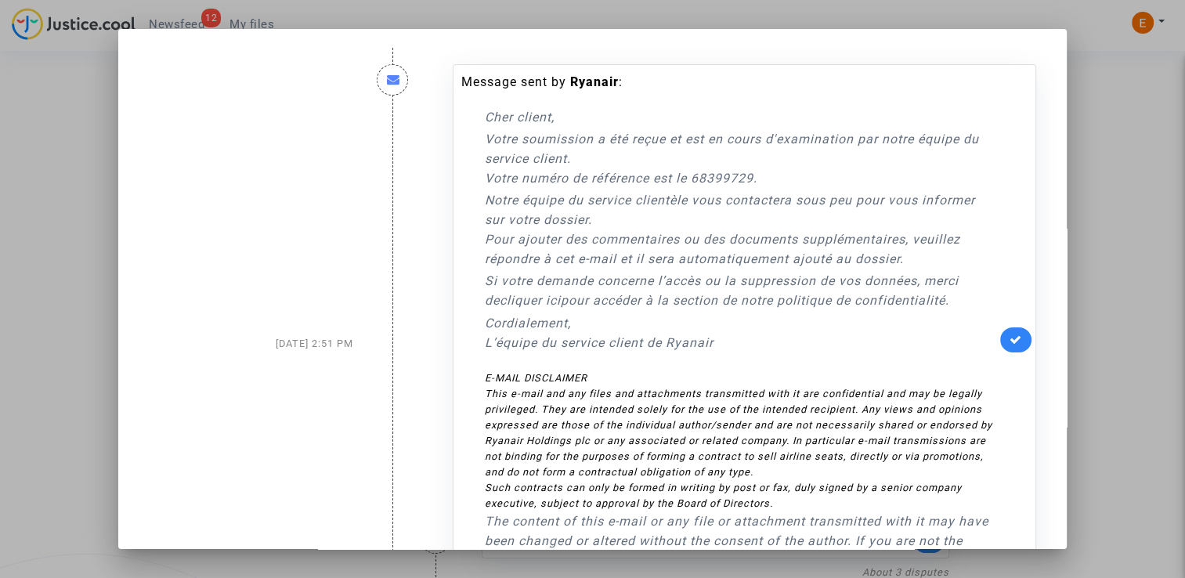
click at [1179, 274] on div at bounding box center [592, 289] width 1185 height 578
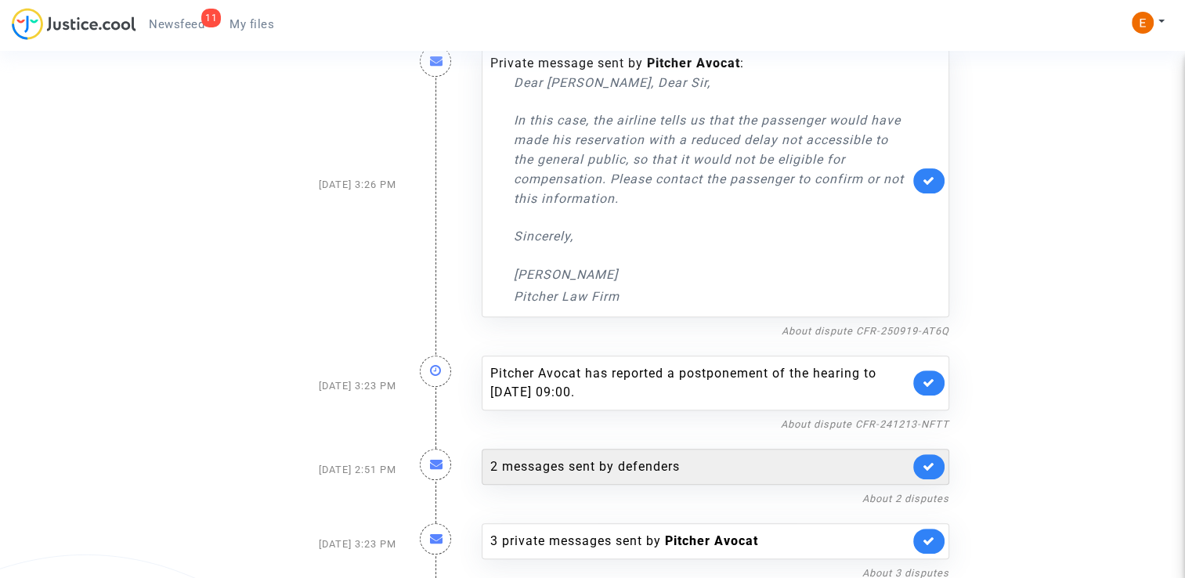
click at [935, 464] on link at bounding box center [928, 466] width 31 height 25
